Goal: Task Accomplishment & Management: Complete application form

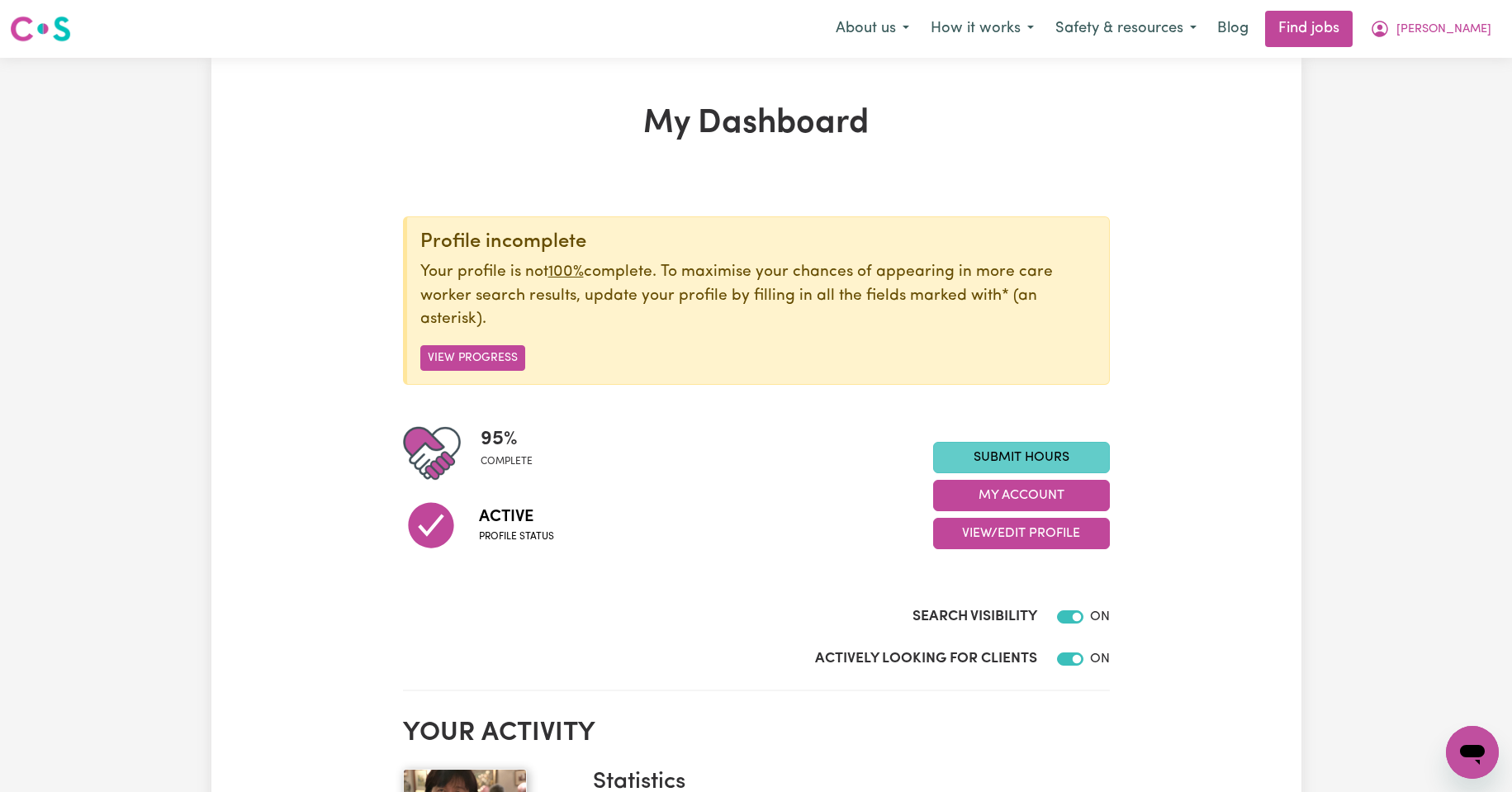
click at [1016, 452] on link "Submit Hours" at bounding box center [1021, 457] width 176 height 32
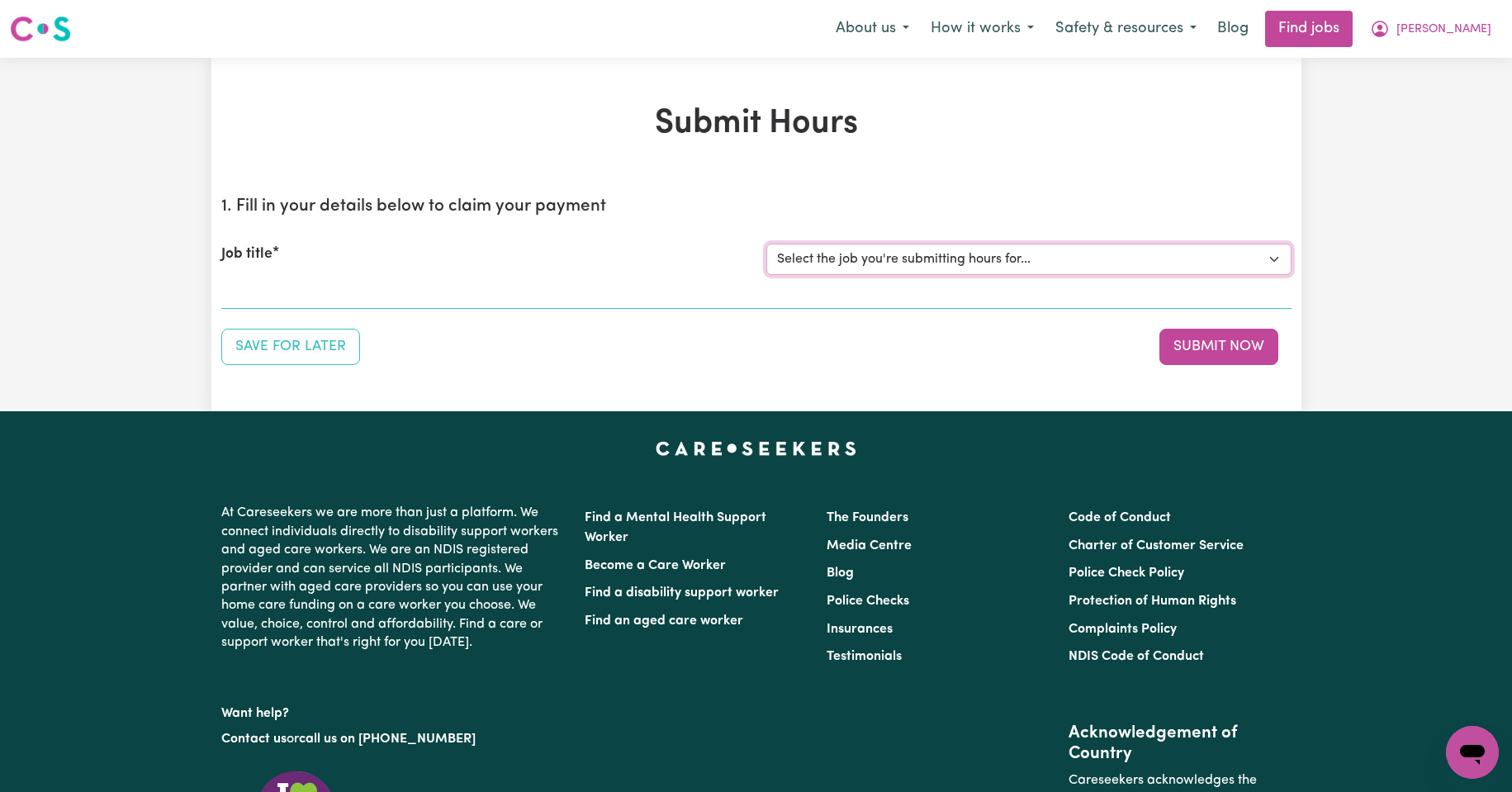
click at [1275, 260] on select "Select the job you're submitting hours for... [Kishore Hands Of Care] Support W…" at bounding box center [1029, 259] width 525 height 32
select select "13898"
click at [767, 243] on select "Select the job you're submitting hours for... [Kishore Hands Of Care] Support W…" at bounding box center [1029, 259] width 525 height 32
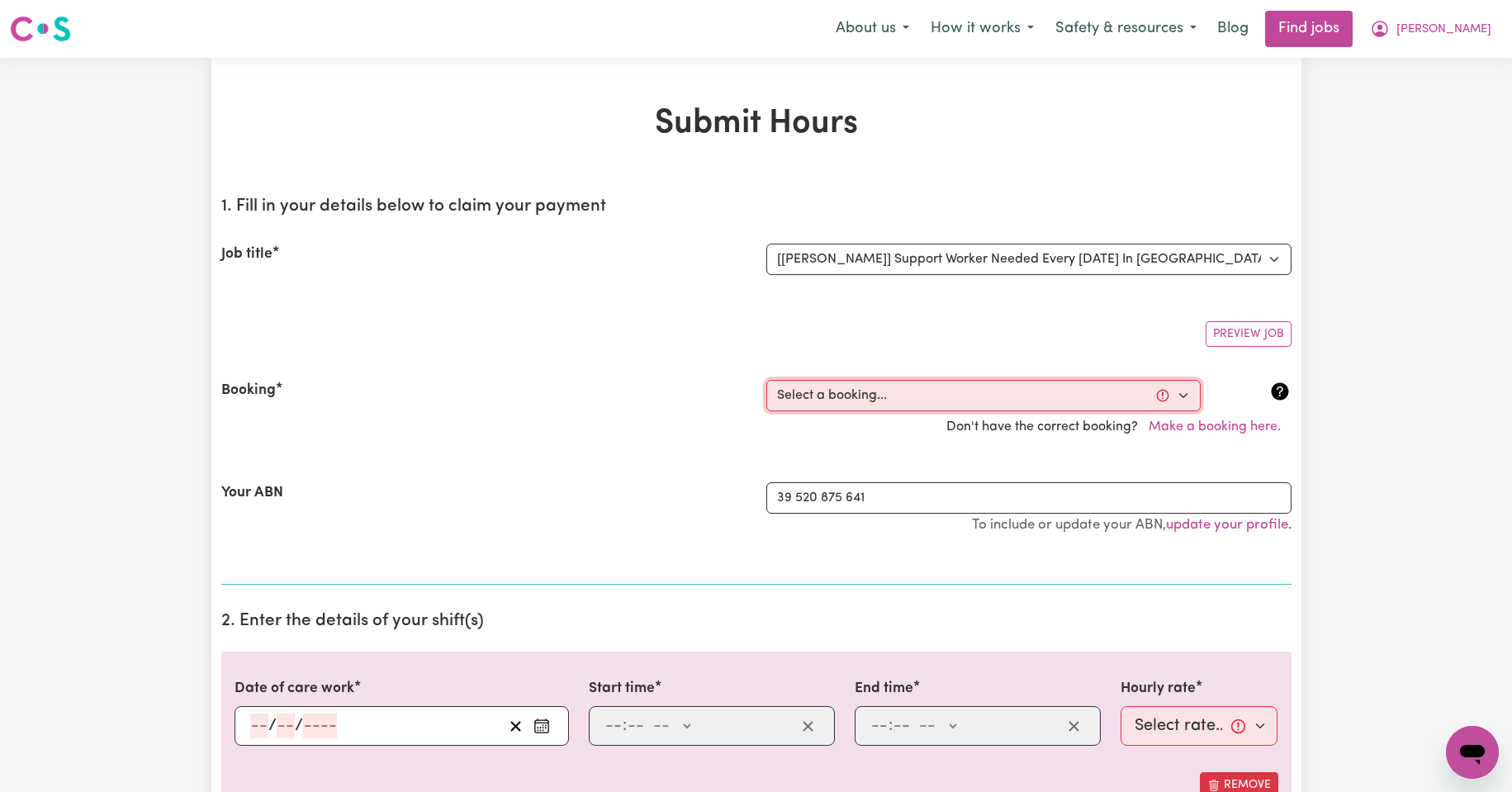
click at [1187, 395] on select "Select a booking... [DATE] 11:30am to 02:00pm (RECURRING) [GEOGRAPHIC_DATA][DAT…" at bounding box center [984, 396] width 435 height 32
select select "335182"
click at [767, 380] on select "Select a booking... [DATE] 11:30am to 02:00pm (RECURRING) [GEOGRAPHIC_DATA][DAT…" at bounding box center [984, 396] width 435 height 32
type input "[DATE]"
type input "2"
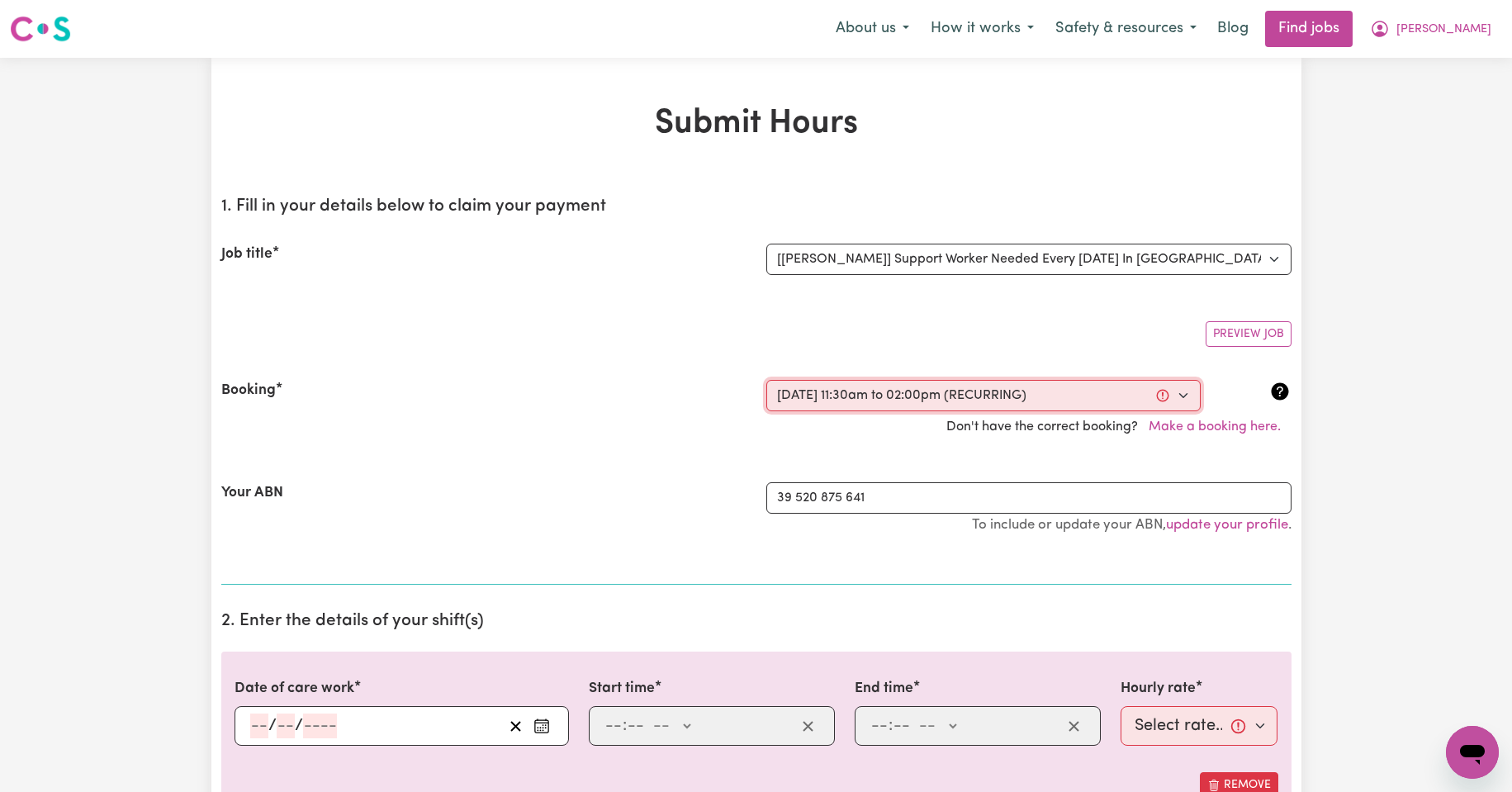
type input "9"
type input "2025"
type input "11:30"
type input "11"
type input "30"
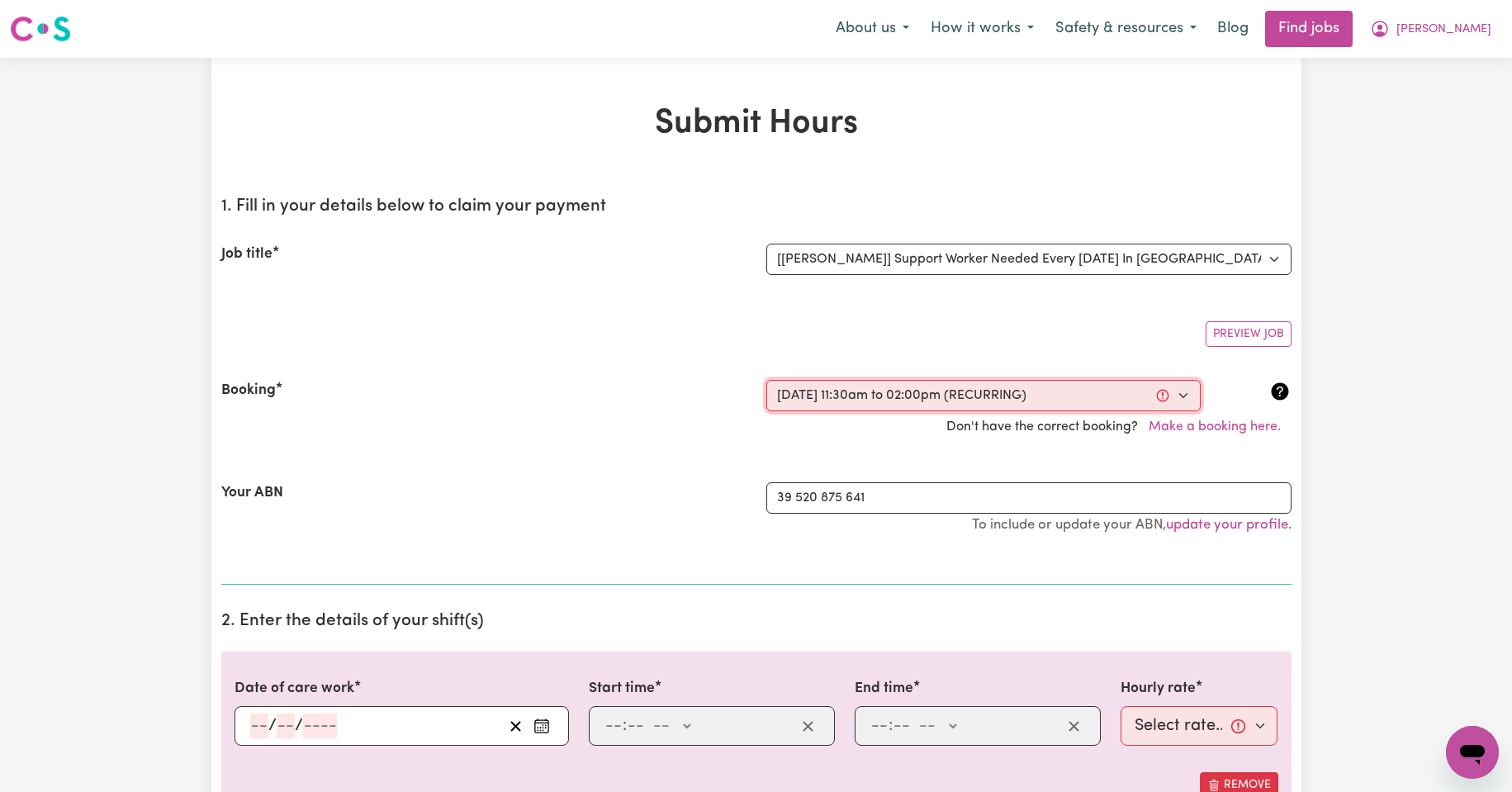
select select "am"
type input "14:00"
type input "2"
type input "0"
select select "pm"
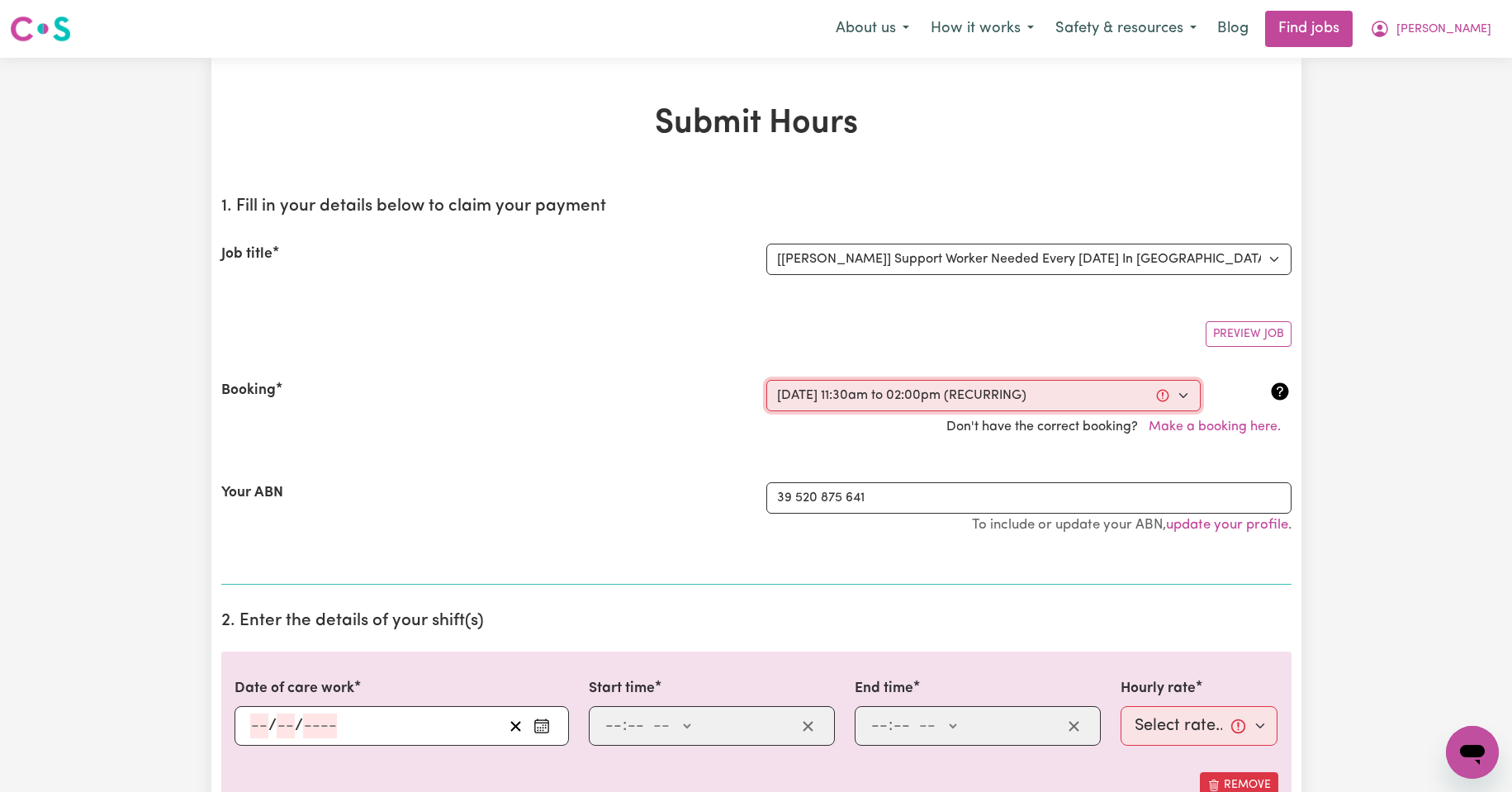
select select "44-Weekday"
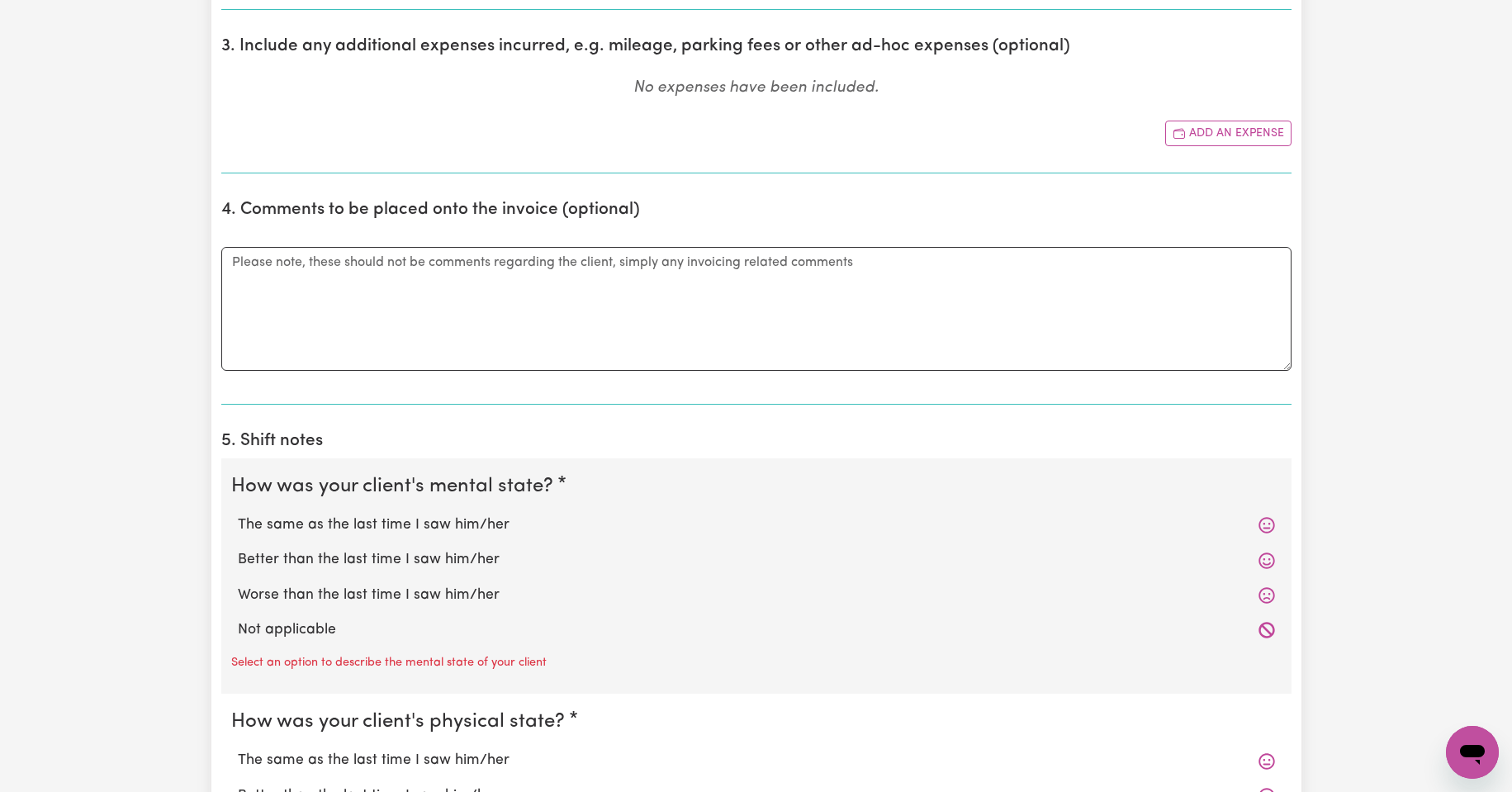
scroll to position [936, 0]
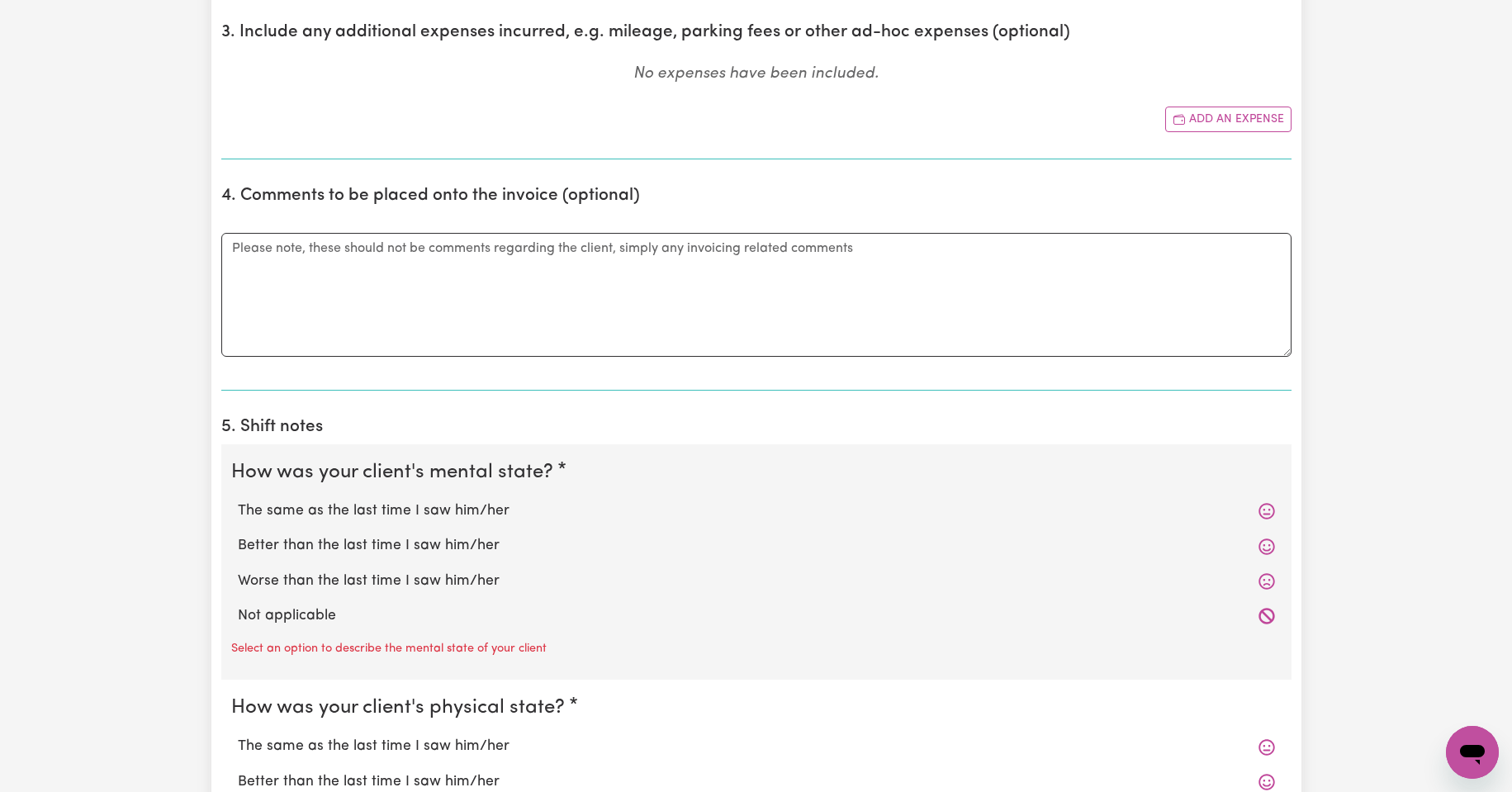
click at [450, 506] on label "The same as the last time I saw him/her" at bounding box center [756, 512] width 1038 height 22
click at [238, 501] on input "The same as the last time I saw him/her" at bounding box center [237, 500] width 1 height 1
radio input "true"
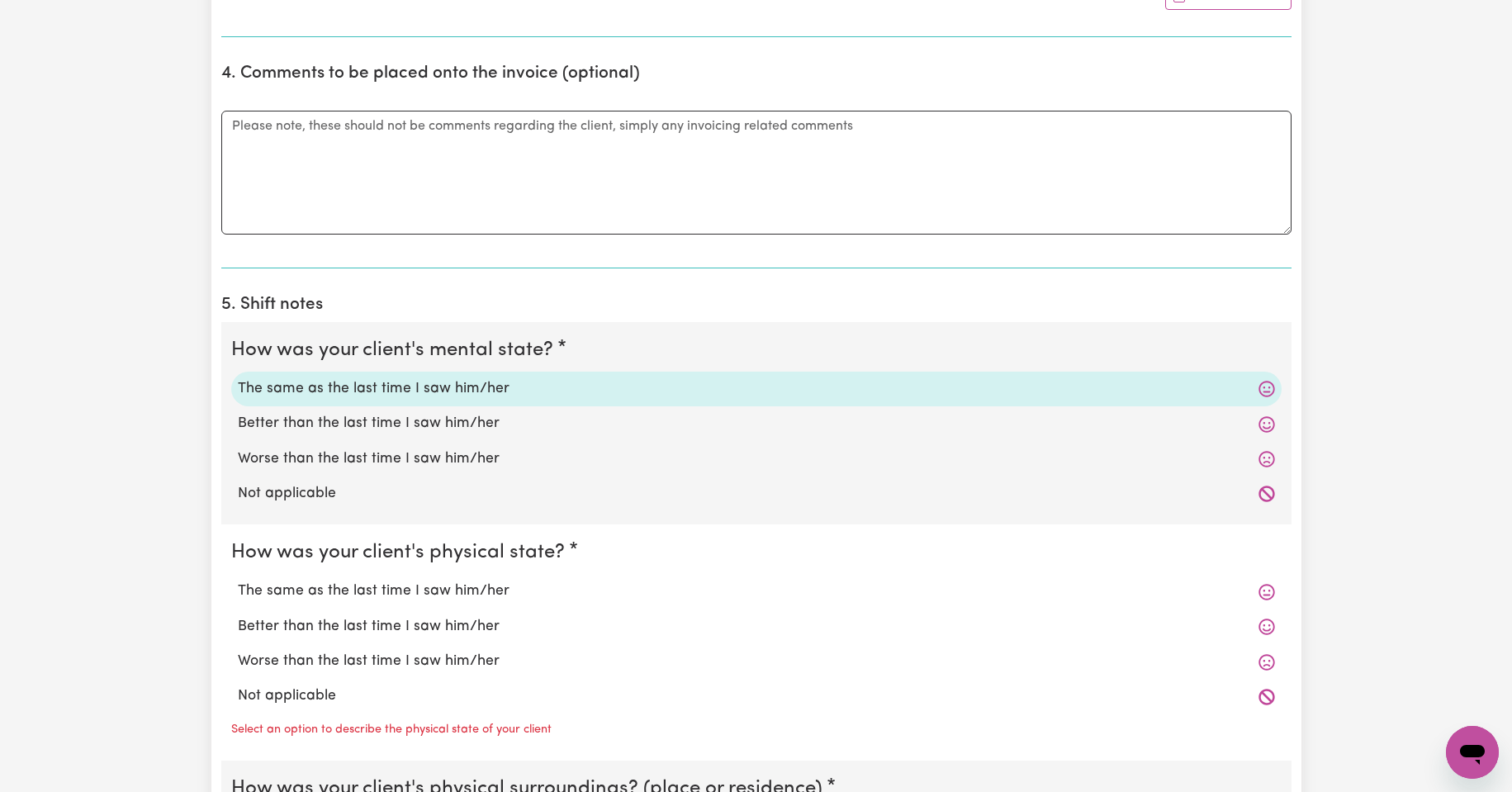
scroll to position [1074, 0]
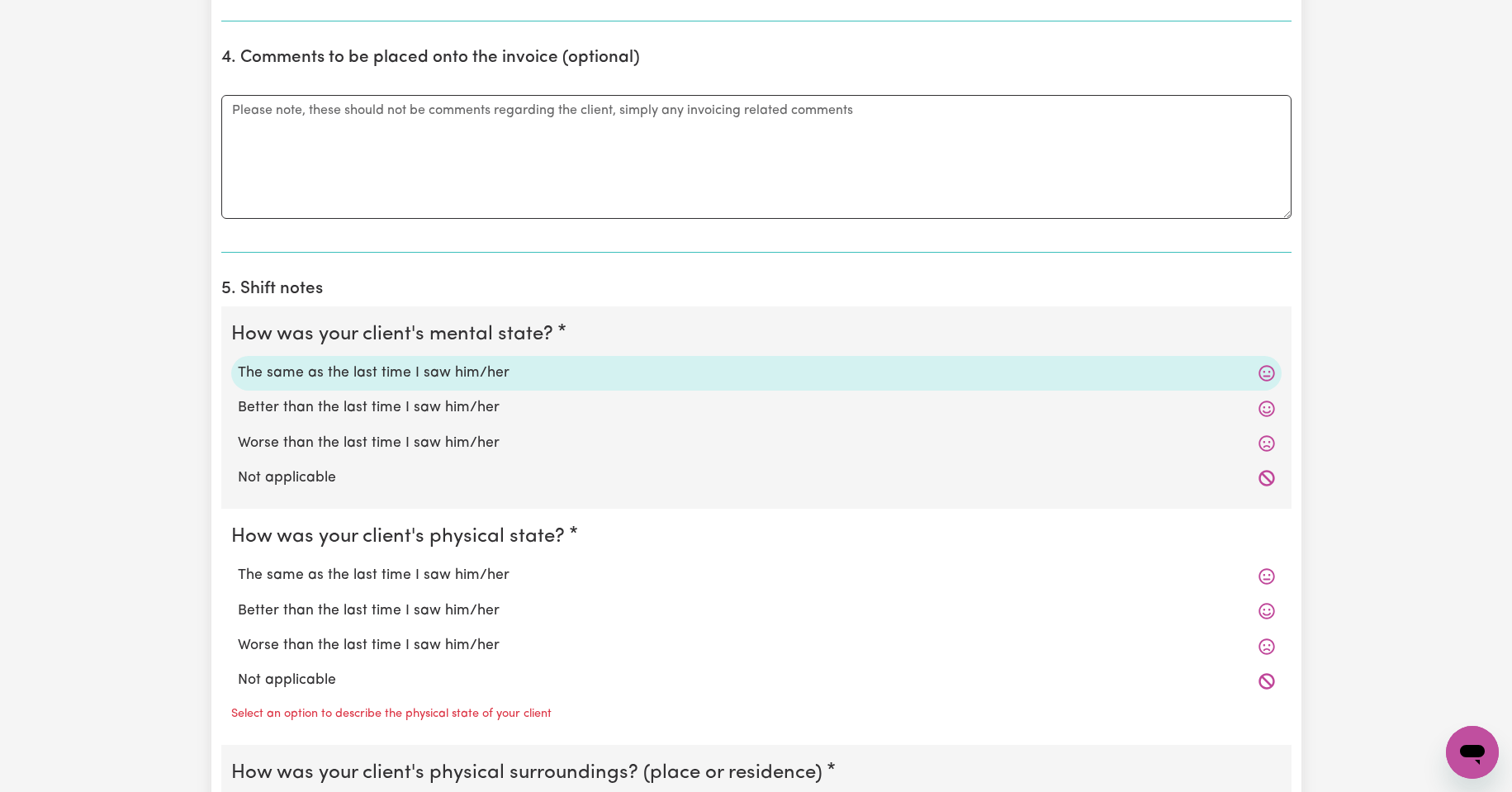
click at [437, 576] on label "The same as the last time I saw him/her" at bounding box center [756, 576] width 1038 height 22
click at [238, 565] on input "The same as the last time I saw him/her" at bounding box center [237, 565] width 1 height 1
radio input "true"
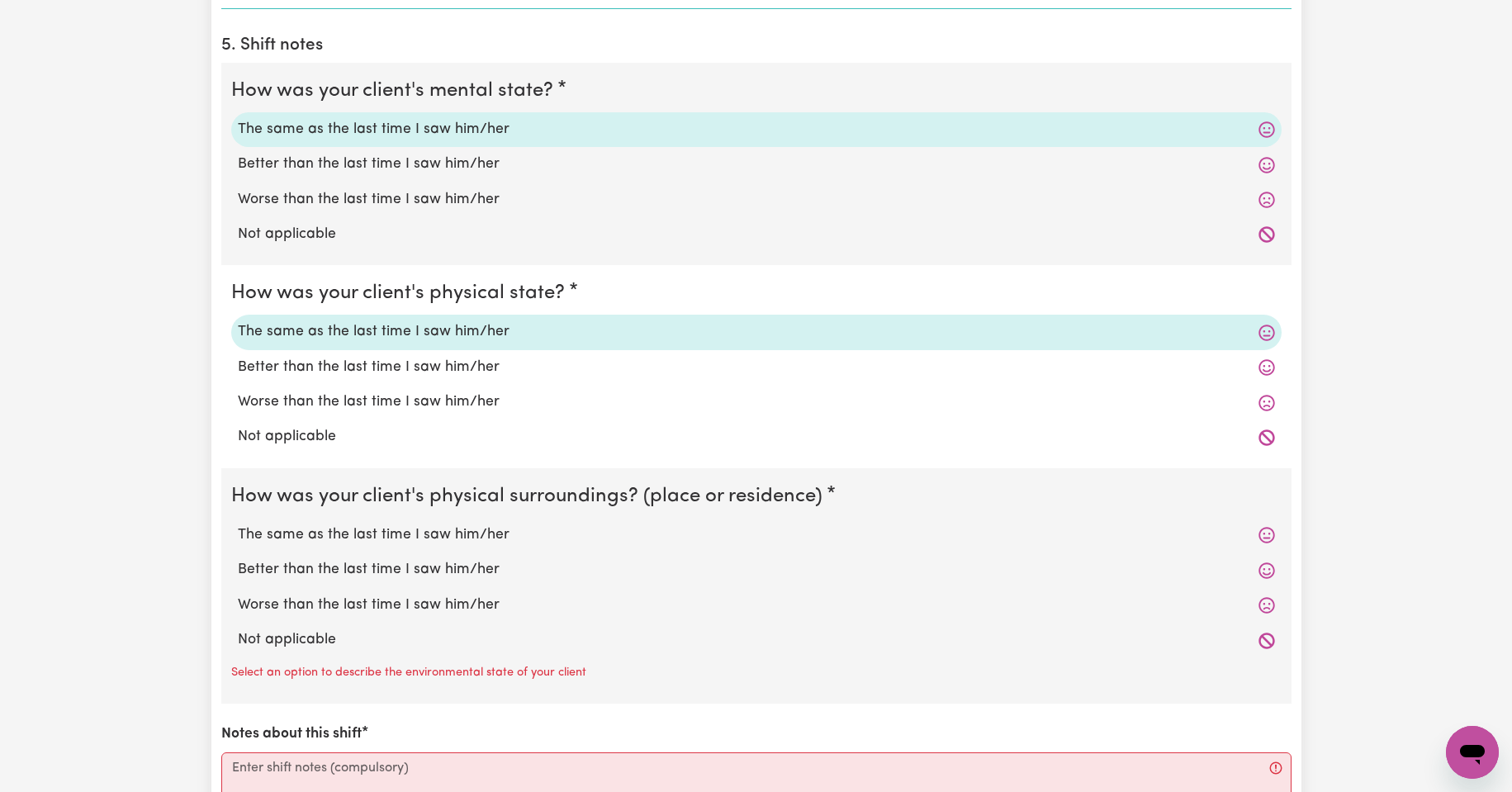
scroll to position [1321, 0]
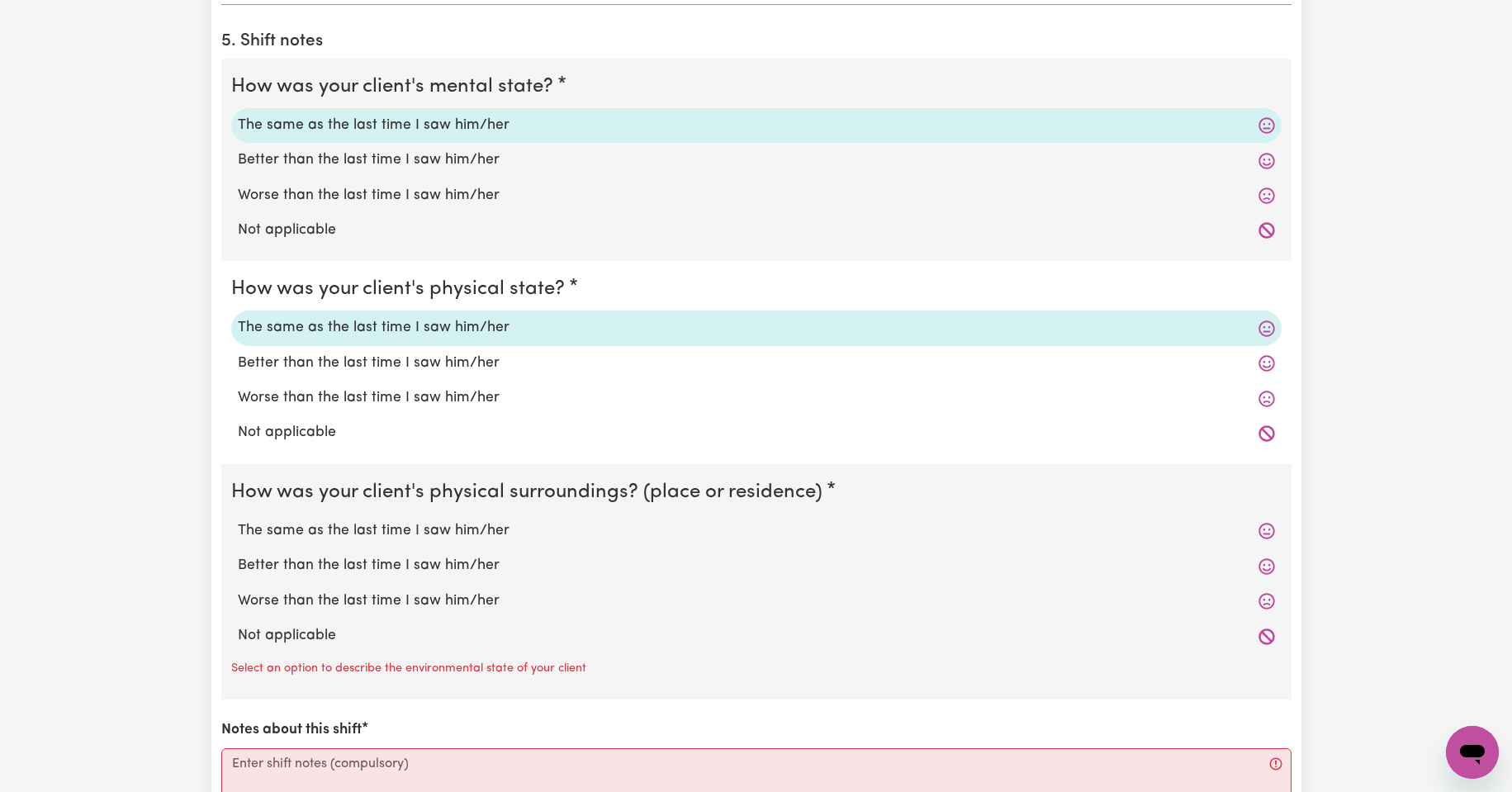
click at [447, 530] on label "The same as the last time I saw him/her" at bounding box center [756, 531] width 1038 height 22
click at [238, 520] on input "The same as the last time I saw him/her" at bounding box center [237, 519] width 1 height 1
radio input "true"
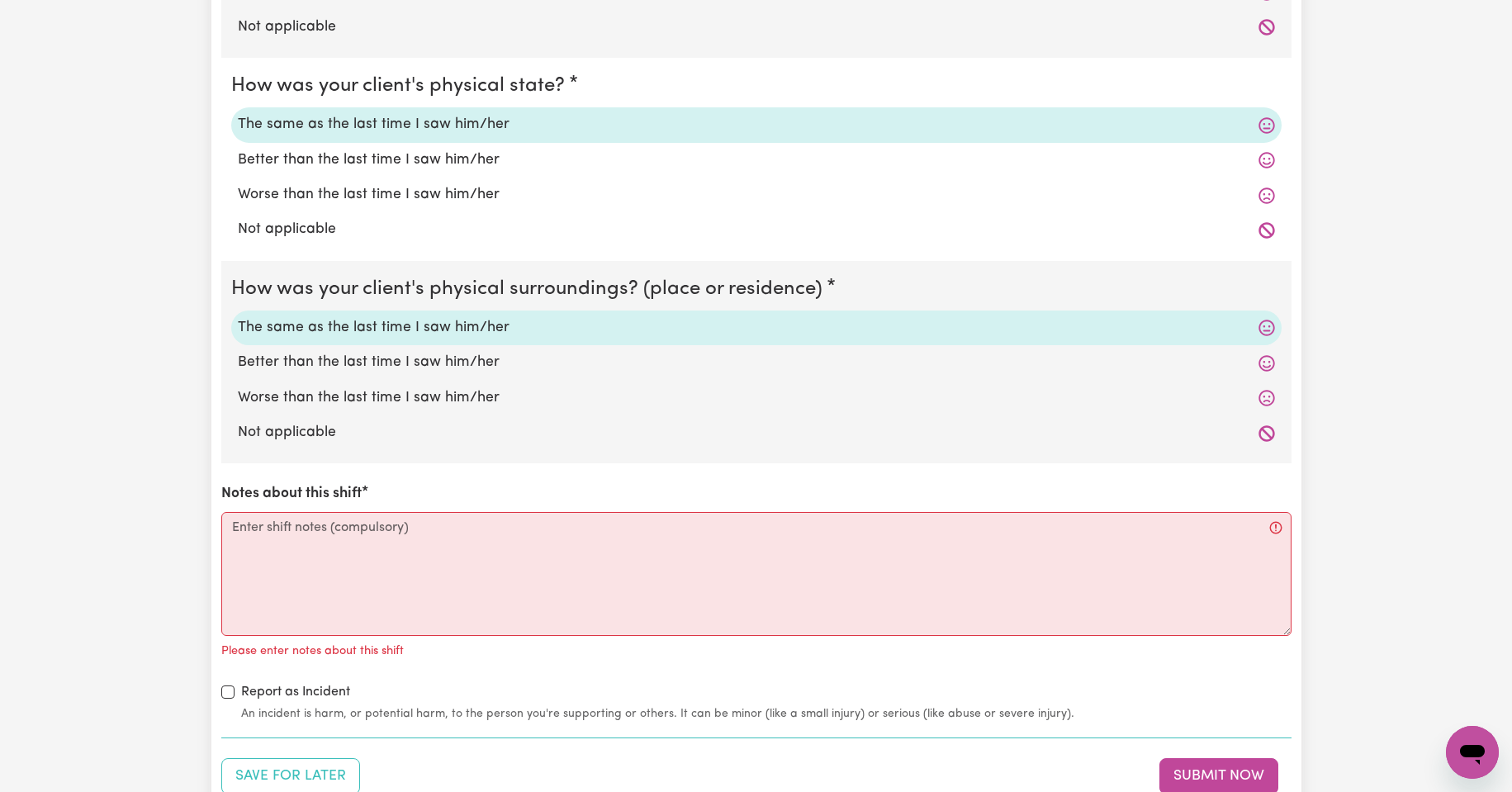
scroll to position [1570, 0]
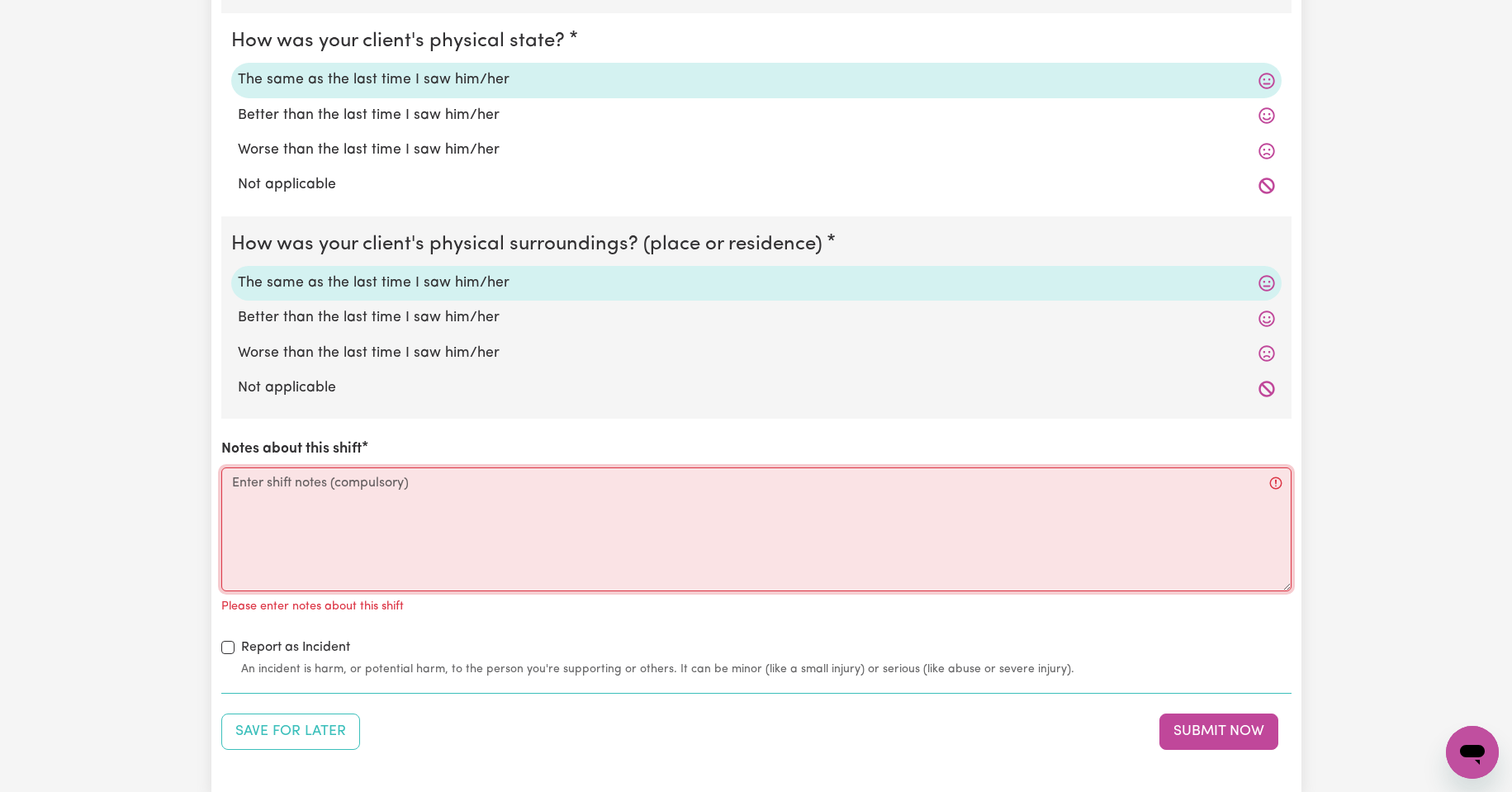
click at [269, 488] on textarea "Notes about this shift" at bounding box center [757, 529] width 1070 height 124
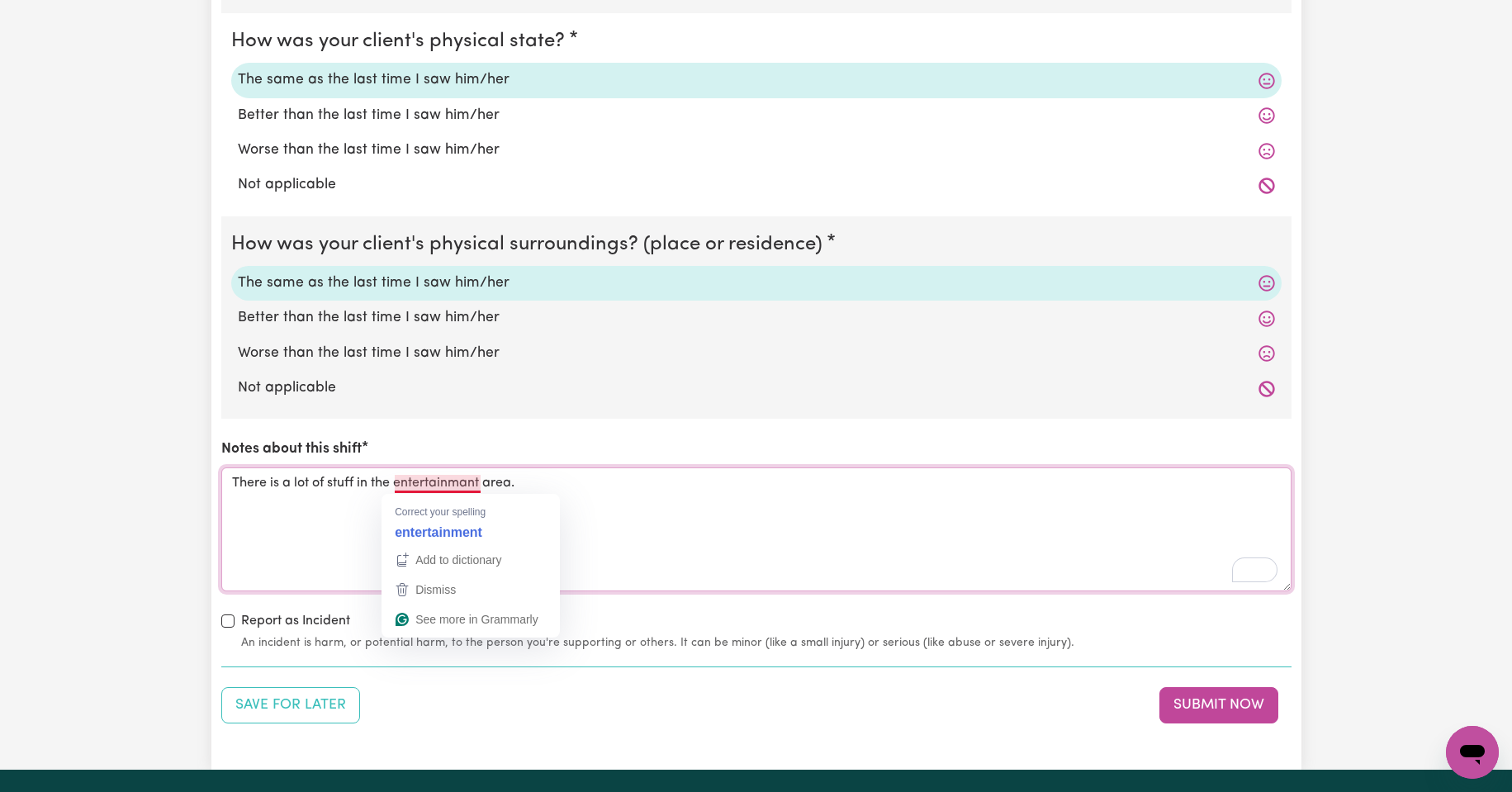
click at [435, 484] on textarea "There is a lot of stuff in the entertainmant area." at bounding box center [757, 529] width 1070 height 124
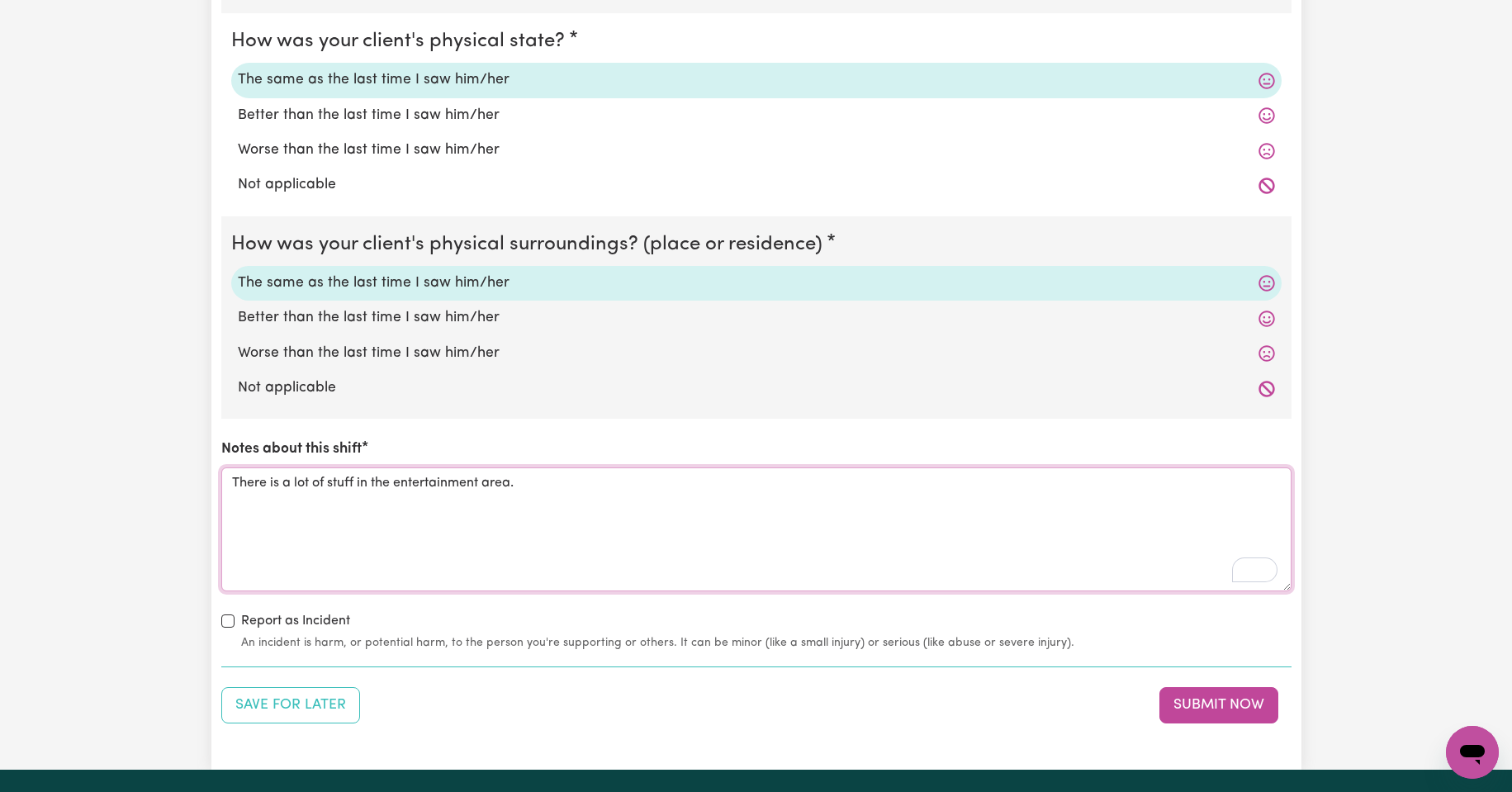
click at [524, 483] on textarea "There is a lot of stuff in the entertainment area." at bounding box center [757, 529] width 1070 height 124
type textarea "T"
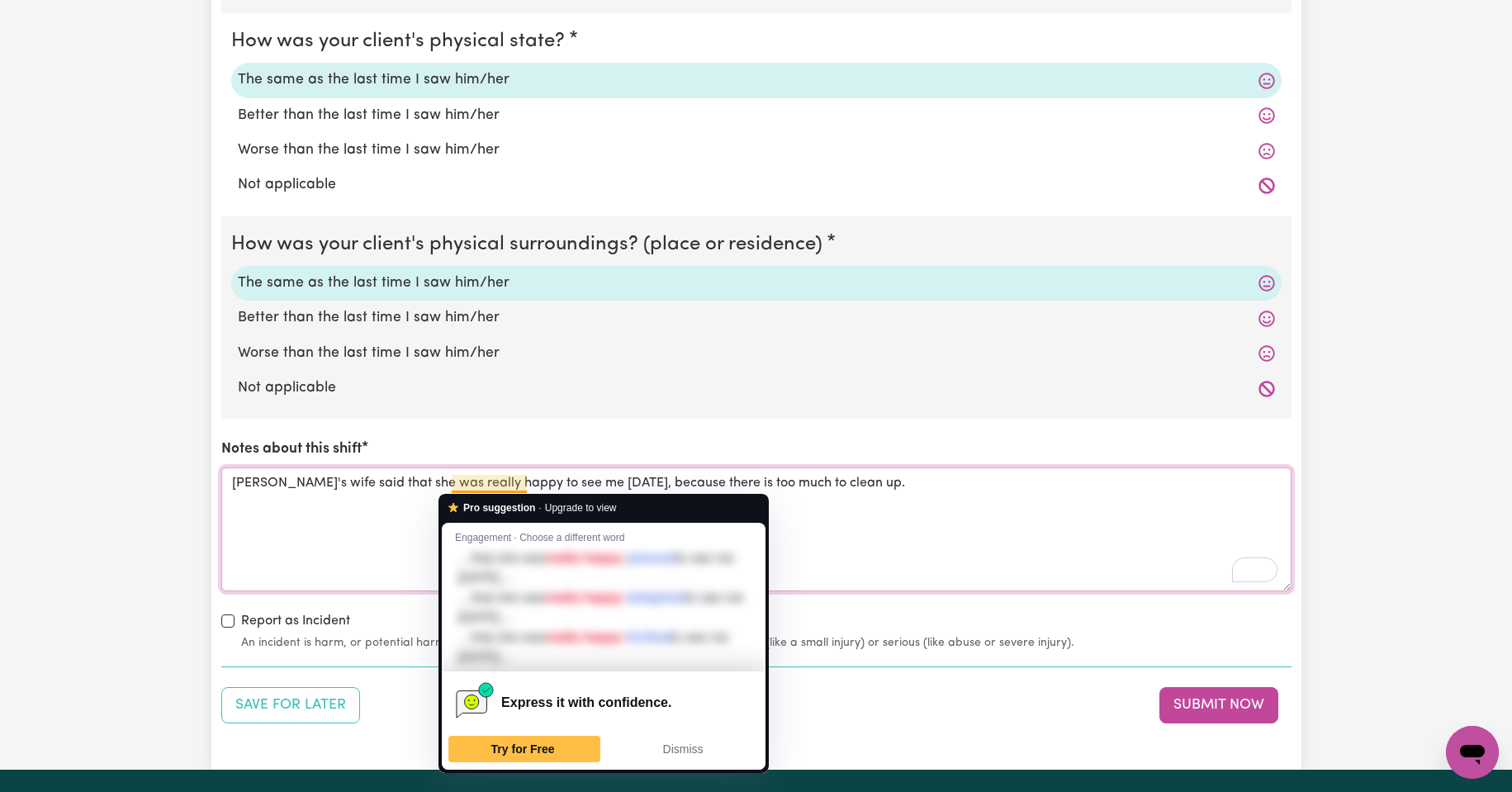
click at [497, 484] on textarea "[PERSON_NAME]'s wife said that she was really happy to see me [DATE], because t…" at bounding box center [757, 529] width 1070 height 124
click at [560, 433] on div "How was your client's mental state? The same as the last time I saw him/her Bet…" at bounding box center [757, 231] width 1070 height 841
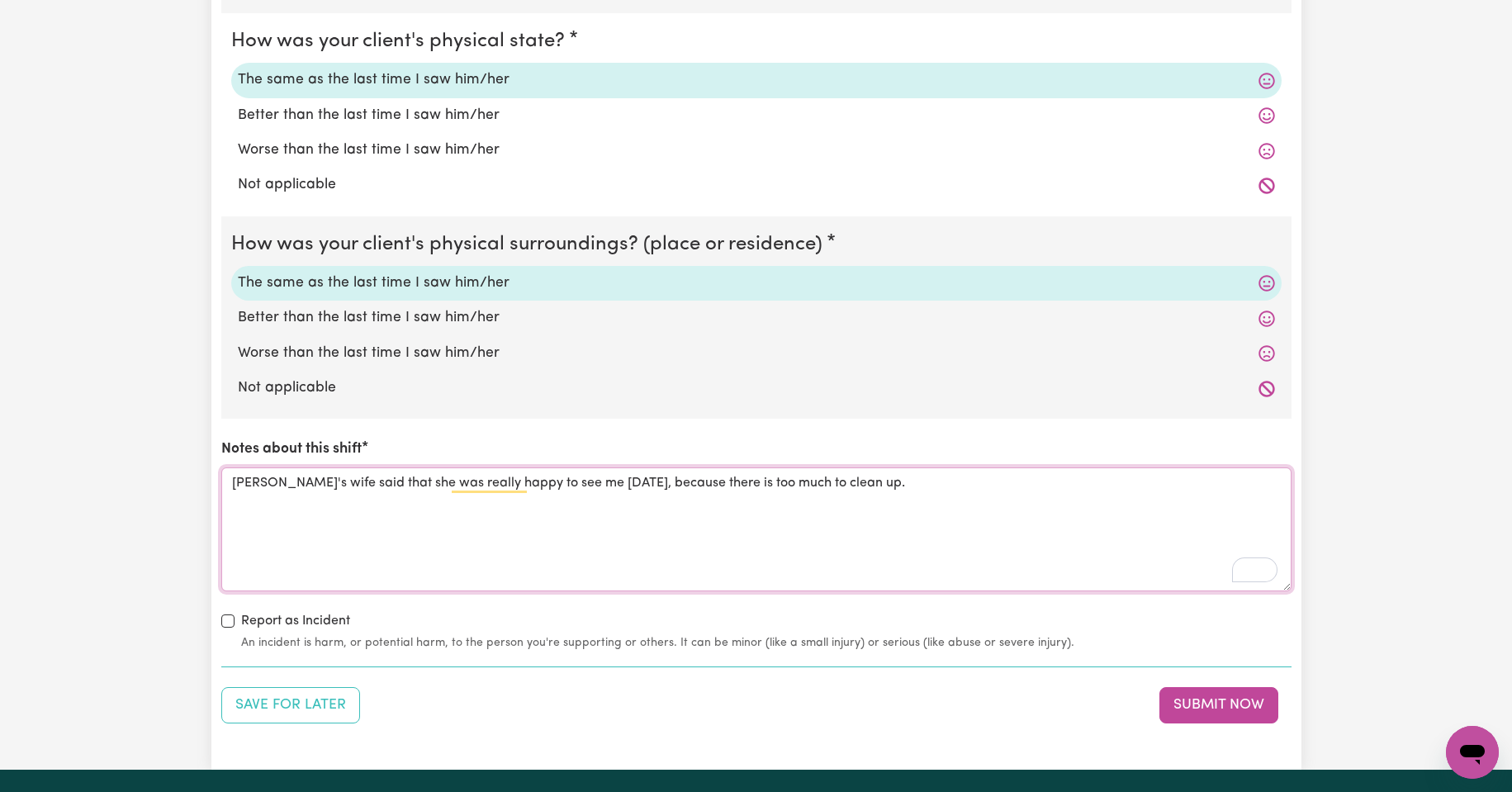
click at [910, 488] on textarea "[PERSON_NAME]'s wife said that she was really happy to see me [DATE], because t…" at bounding box center [757, 529] width 1070 height 124
type textarea "[PERSON_NAME]'s wife said that she was really happy to see me [DATE], because t…"
click at [1203, 703] on button "Submit Now" at bounding box center [1219, 705] width 119 height 36
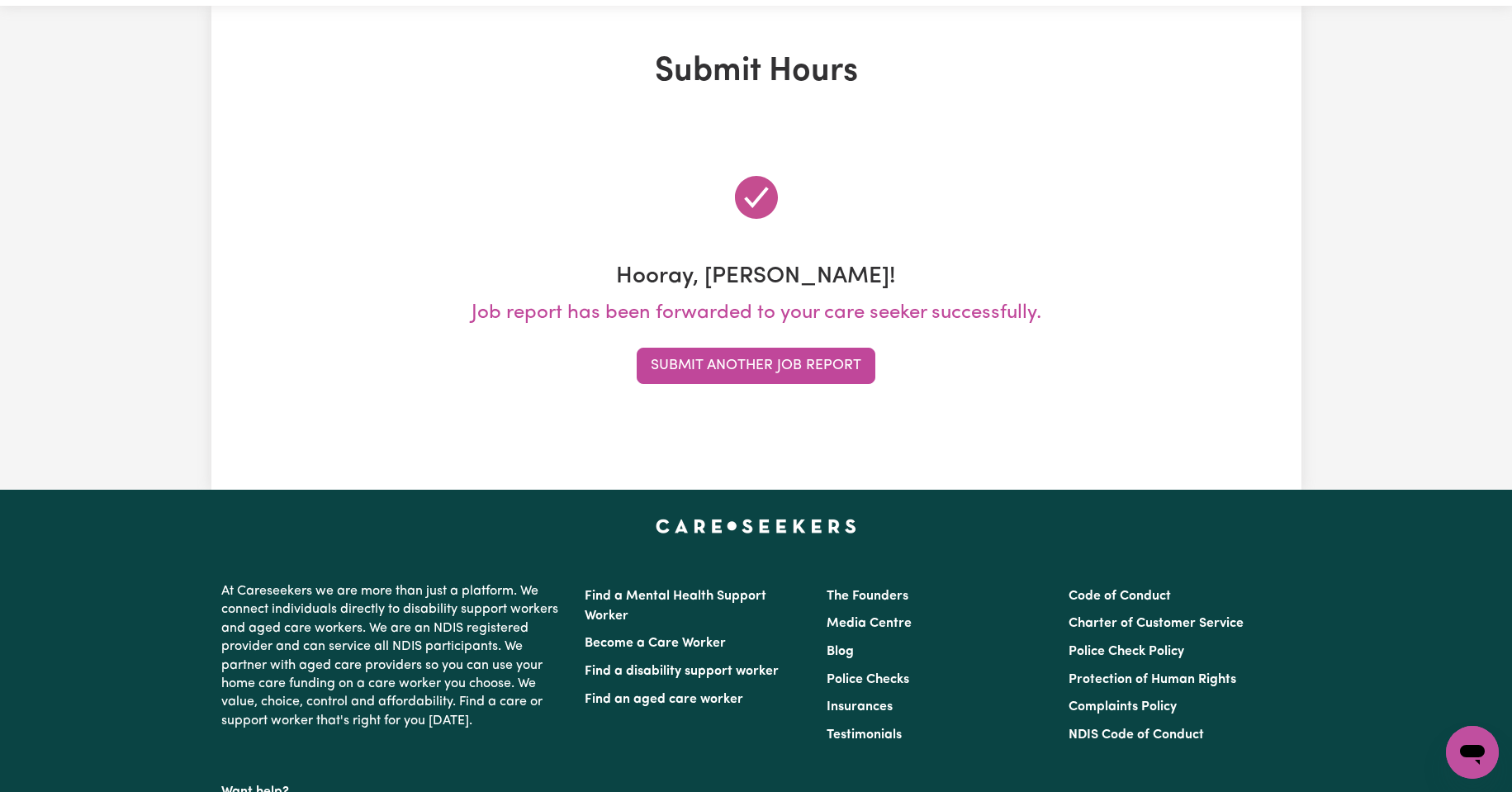
scroll to position [0, 0]
